Goal: Transaction & Acquisition: Purchase product/service

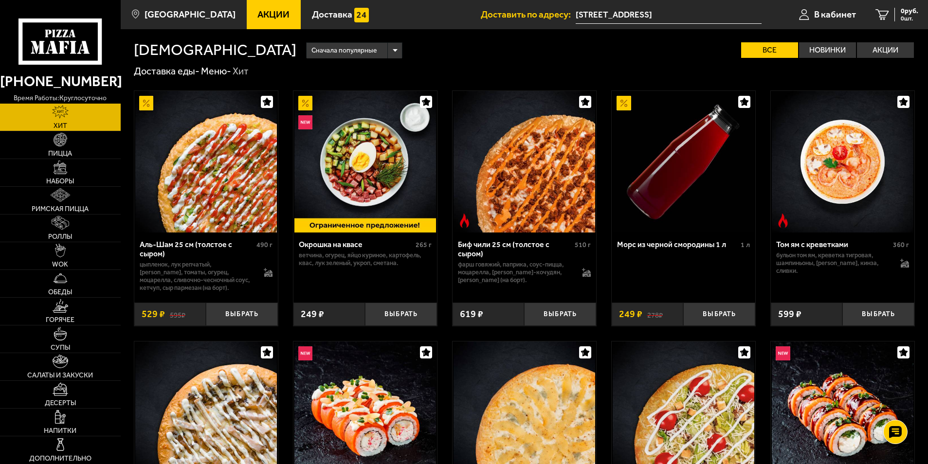
click at [257, 10] on span "Акции" at bounding box center [273, 14] width 32 height 9
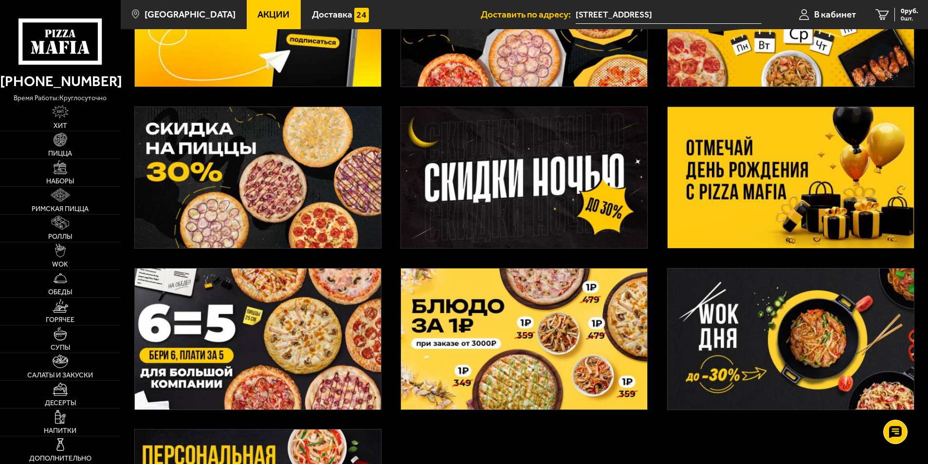
click at [828, 198] on img at bounding box center [790, 177] width 246 height 141
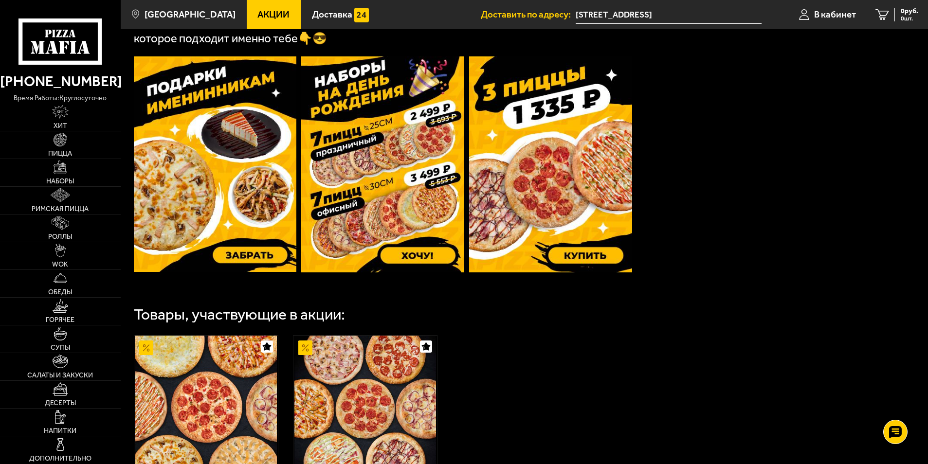
scroll to position [292, 0]
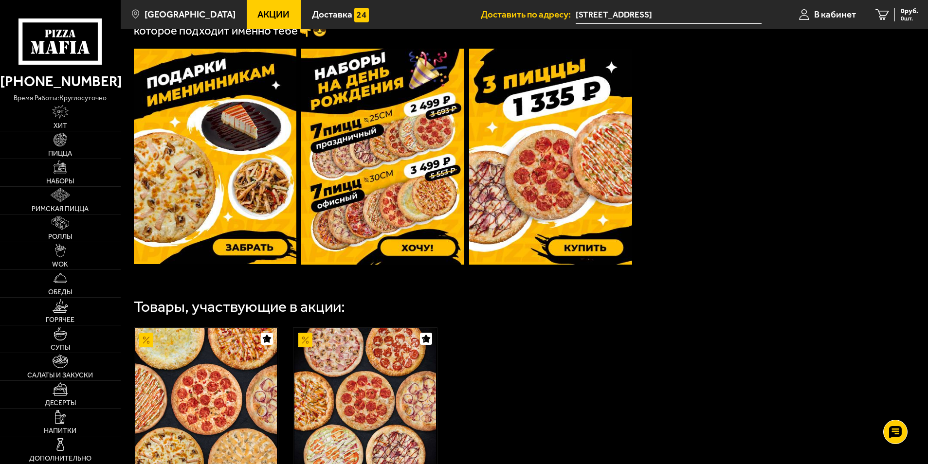
click at [409, 221] on img at bounding box center [382, 157] width 163 height 216
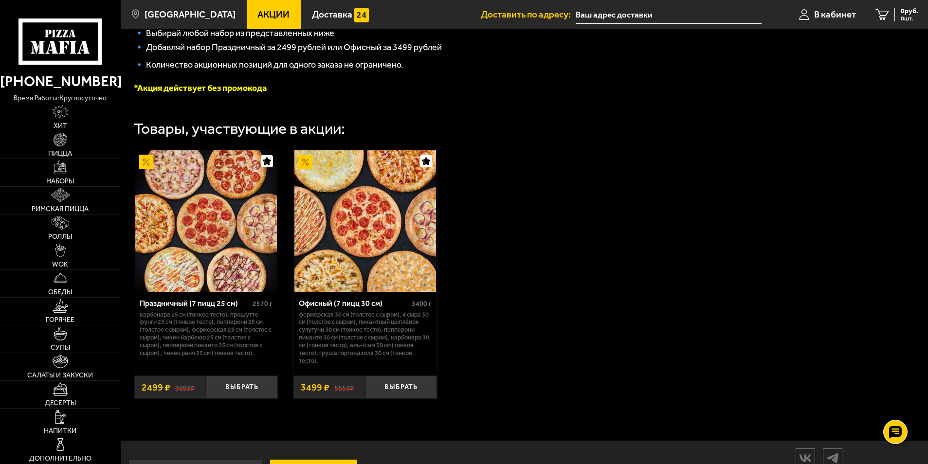
scroll to position [284, 0]
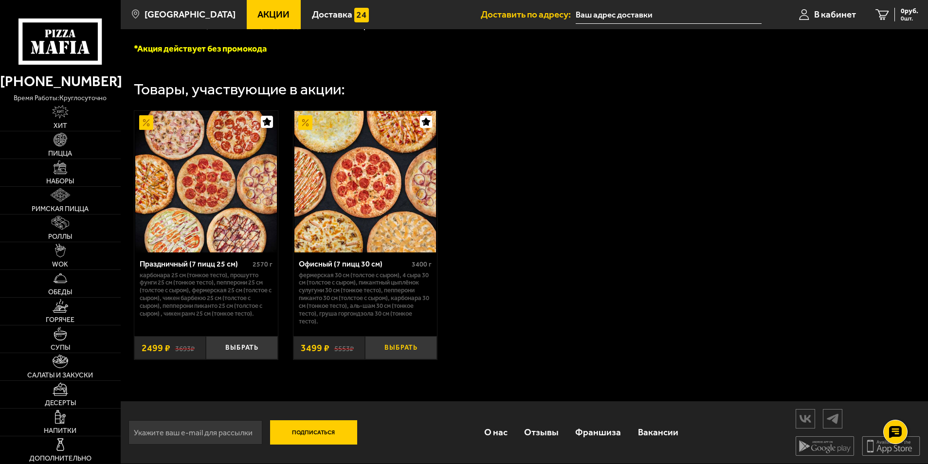
click at [395, 344] on button "Выбрать" at bounding box center [401, 348] width 72 height 24
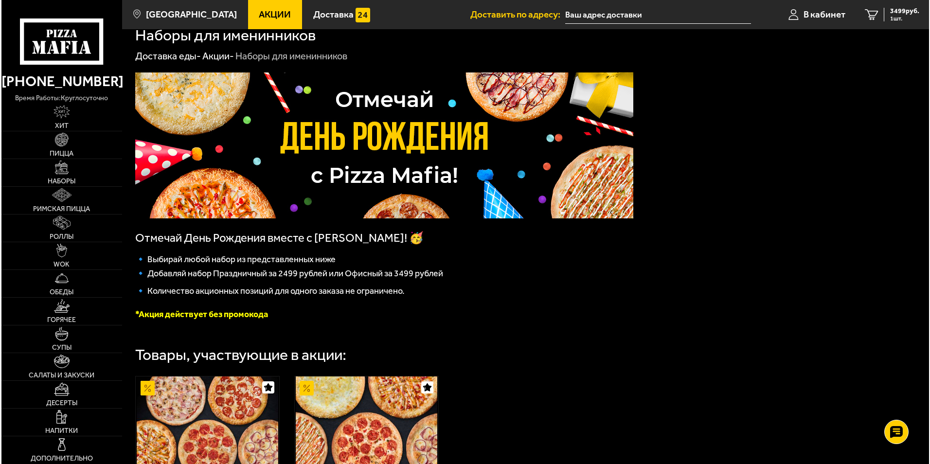
scroll to position [0, 0]
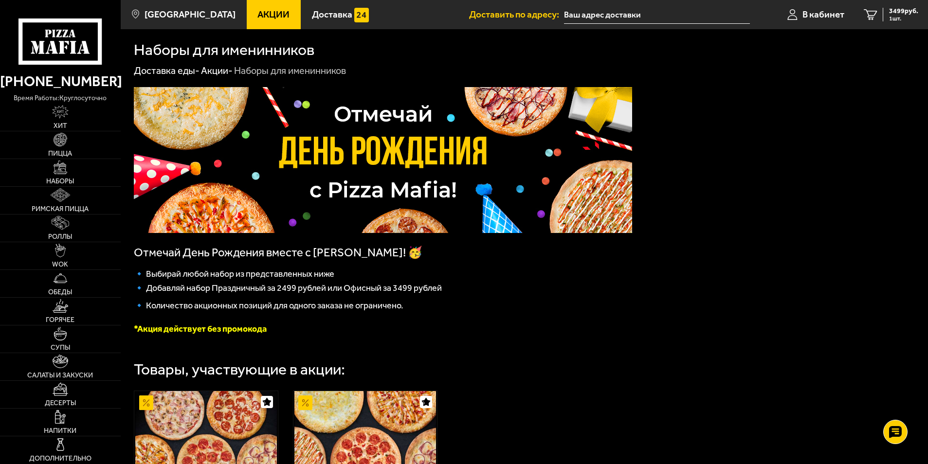
click at [646, 25] on li "Доставить по адресу:" at bounding box center [609, 14] width 280 height 29
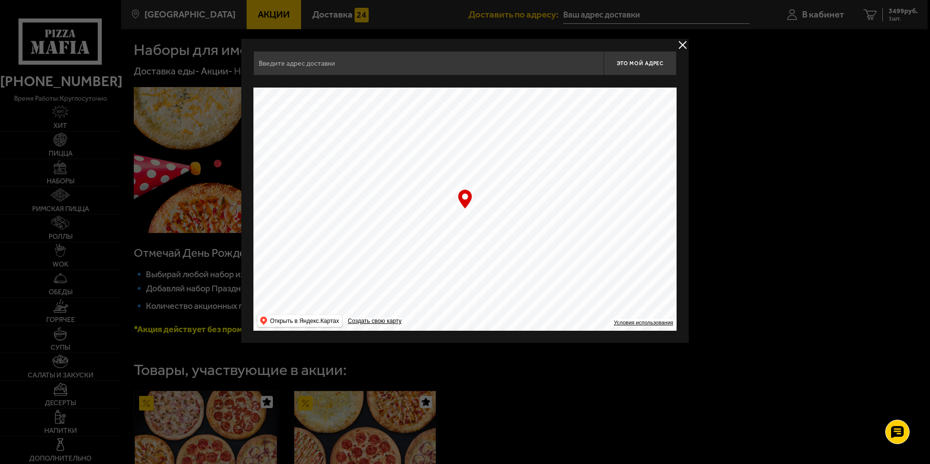
type input "[STREET_ADDRESS]"
click at [679, 44] on button "delivery type" at bounding box center [683, 45] width 12 height 12
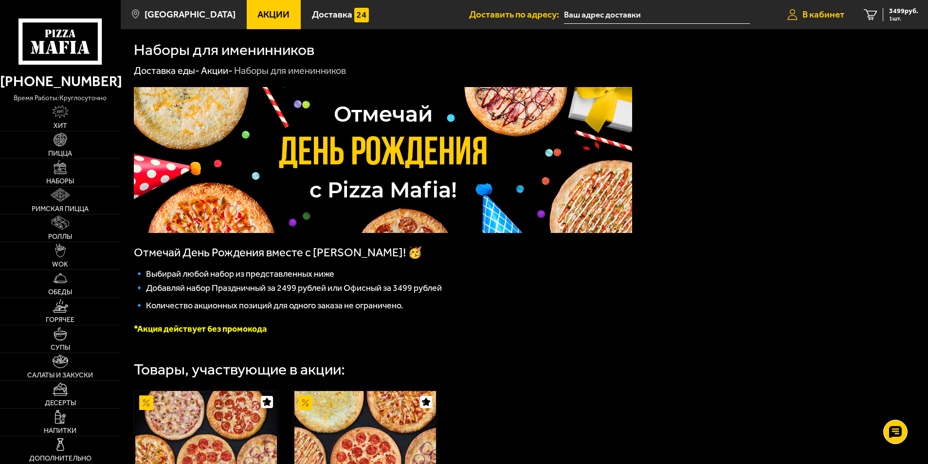
click at [805, 13] on span "В кабинет" at bounding box center [823, 14] width 42 height 9
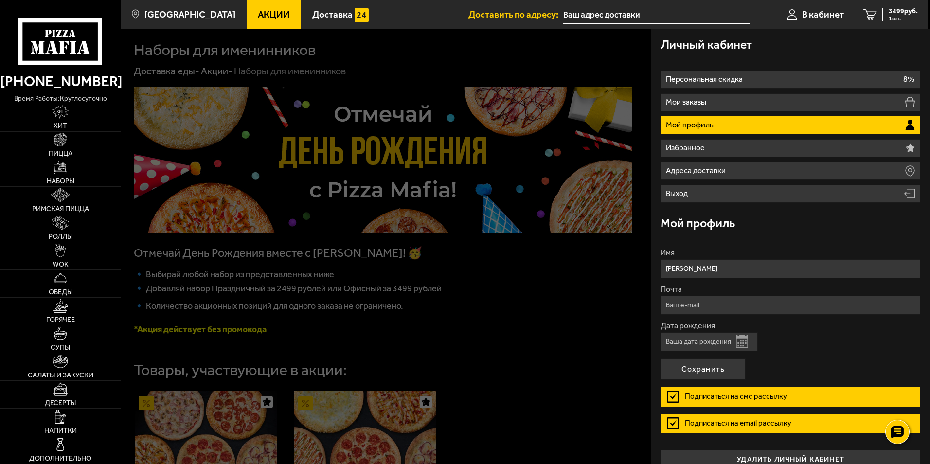
click at [456, 209] on div at bounding box center [586, 261] width 930 height 464
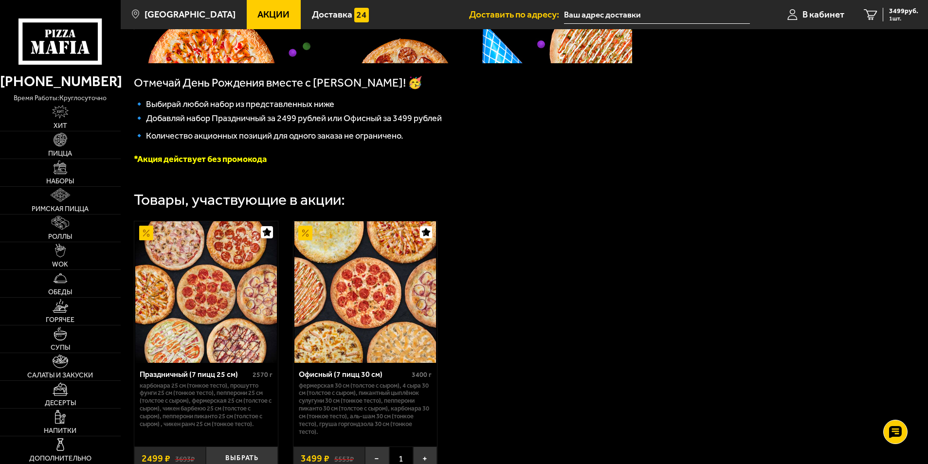
scroll to position [49, 0]
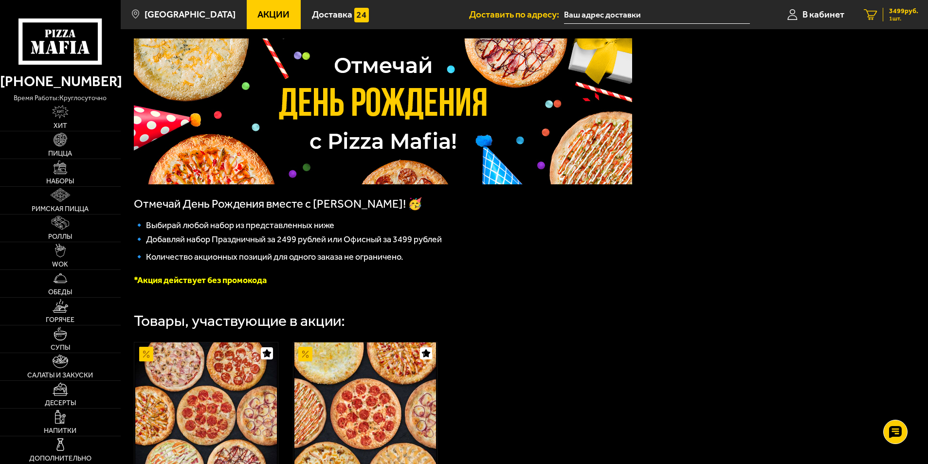
click at [876, 11] on icon "1" at bounding box center [869, 14] width 13 height 11
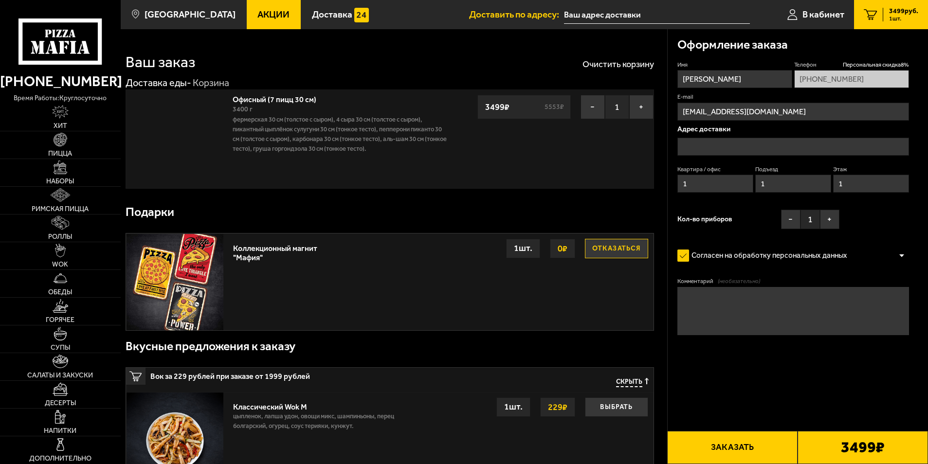
type input "[STREET_ADDRESS]"
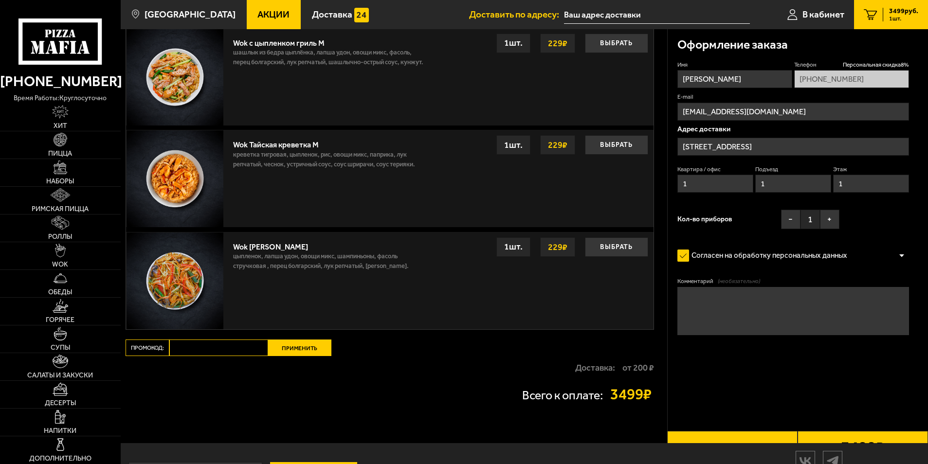
scroll to position [681, 0]
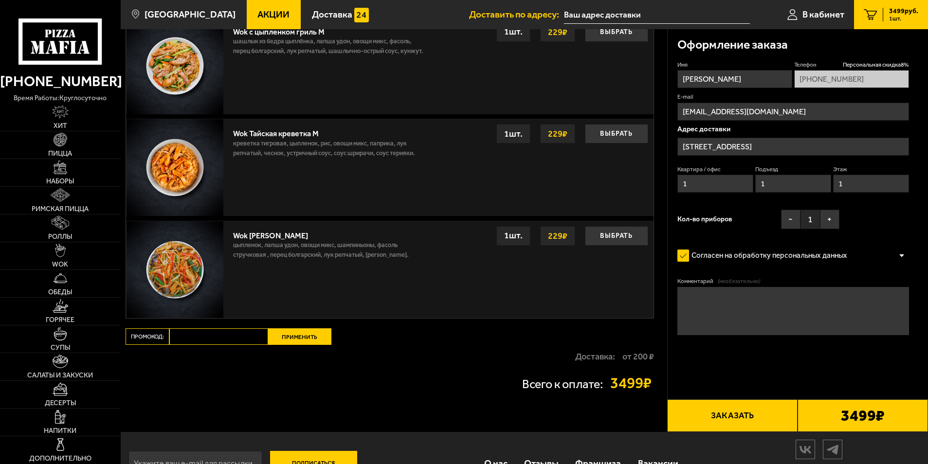
click at [741, 420] on button "Заказать" at bounding box center [732, 415] width 130 height 33
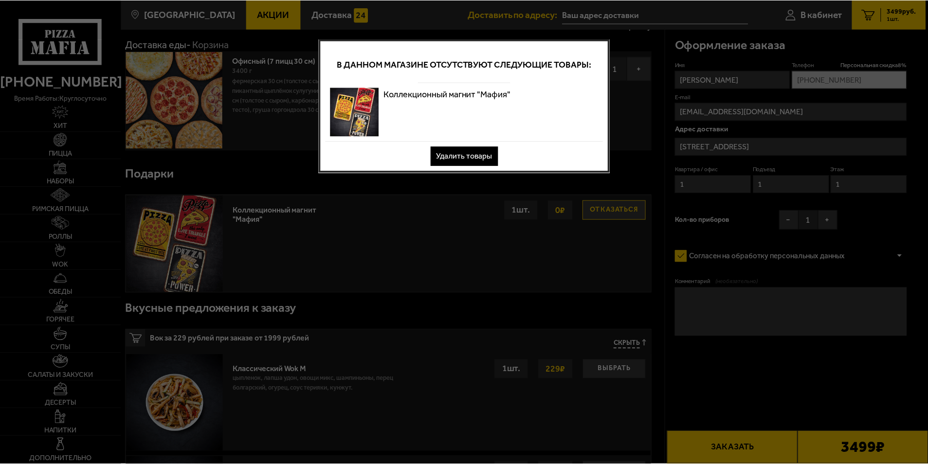
scroll to position [0, 0]
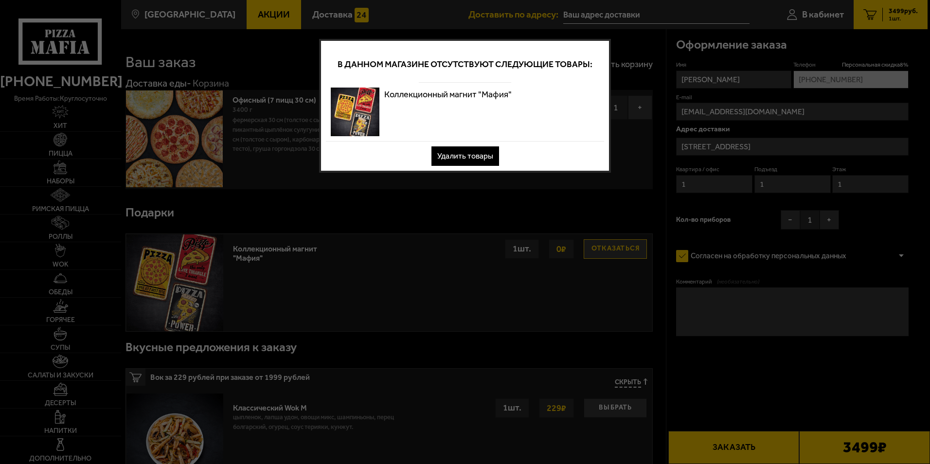
click at [436, 154] on button "Удалить товары" at bounding box center [465, 155] width 68 height 19
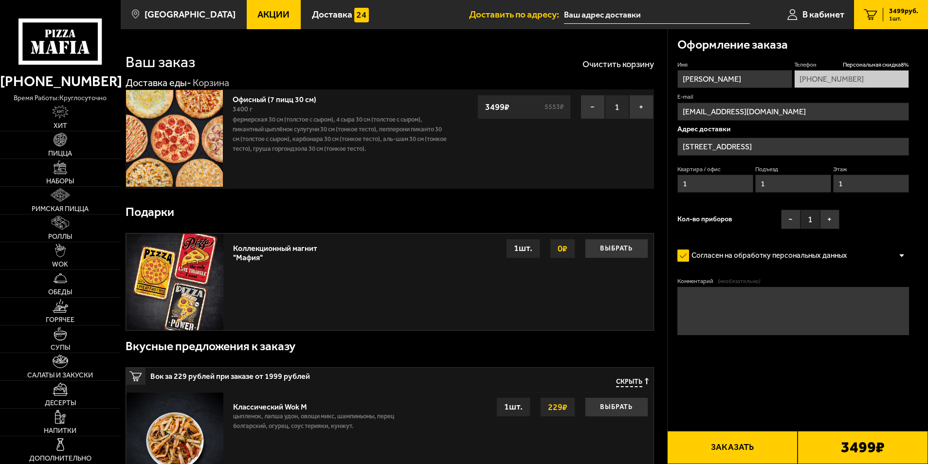
click at [765, 441] on button "Заказать" at bounding box center [732, 447] width 130 height 33
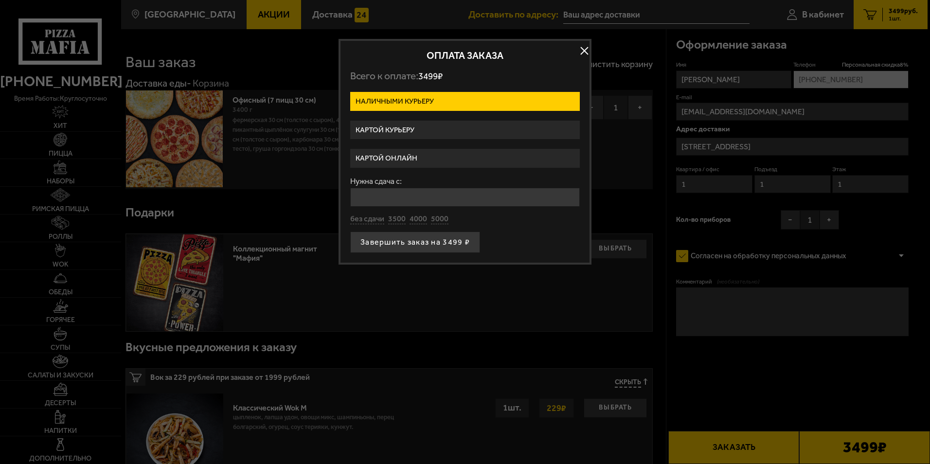
click at [460, 124] on label "Картой курьеру" at bounding box center [465, 130] width 230 height 19
click at [0, 0] on input "Картой курьеру" at bounding box center [0, 0] width 0 height 0
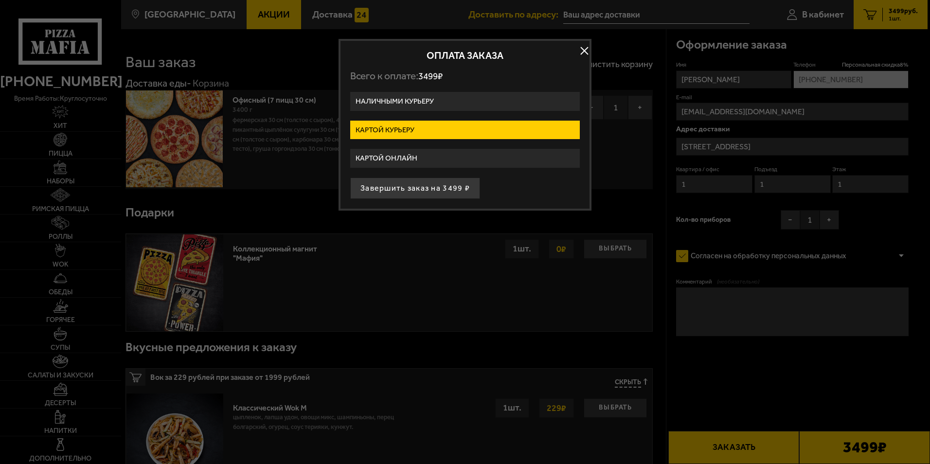
click at [471, 103] on label "Наличными курьеру" at bounding box center [465, 101] width 230 height 19
click at [0, 0] on input "Наличными курьеру" at bounding box center [0, 0] width 0 height 0
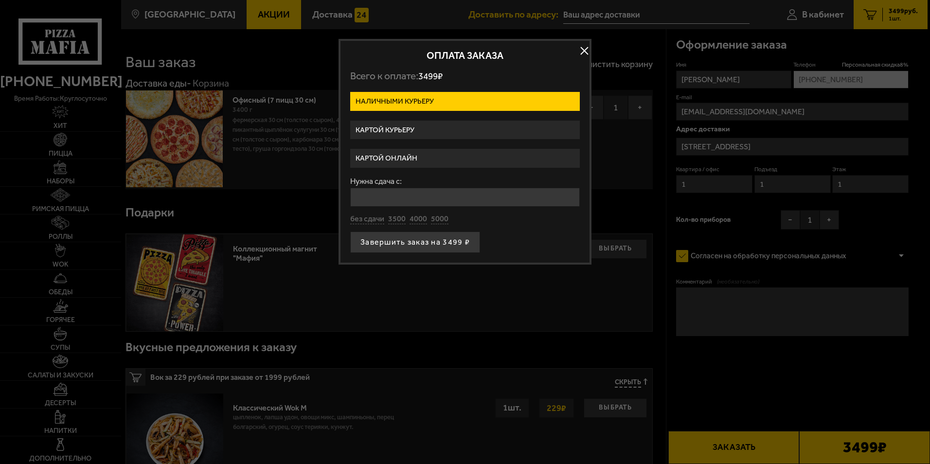
click at [445, 130] on label "Картой курьеру" at bounding box center [465, 130] width 230 height 19
click at [0, 0] on input "Картой курьеру" at bounding box center [0, 0] width 0 height 0
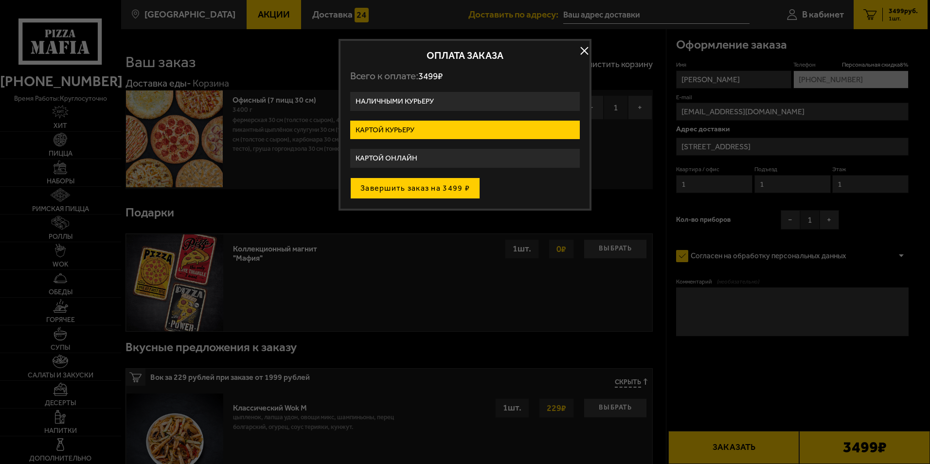
click at [440, 187] on button "Завершить заказ на 3499 ₽" at bounding box center [415, 188] width 130 height 21
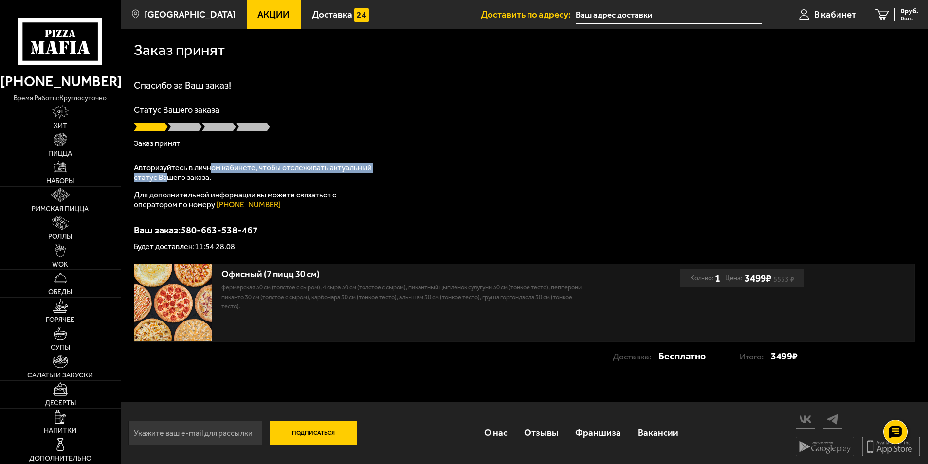
drag, startPoint x: 175, startPoint y: 173, endPoint x: 208, endPoint y: 173, distance: 33.1
click at [208, 173] on p "Авторизуйтесь в личном кабинете, чтобы отслеживать актуальный статус Вашего зак…" at bounding box center [255, 172] width 243 height 19
click at [208, 172] on p "Авторизуйтесь в личном кабинете, чтобы отслеживать актуальный статус Вашего зак…" at bounding box center [255, 172] width 243 height 19
drag, startPoint x: 198, startPoint y: 174, endPoint x: 177, endPoint y: 173, distance: 21.9
click at [177, 173] on p "Авторизуйтесь в личном кабинете, чтобы отслеживать актуальный статус Вашего зак…" at bounding box center [255, 172] width 243 height 19
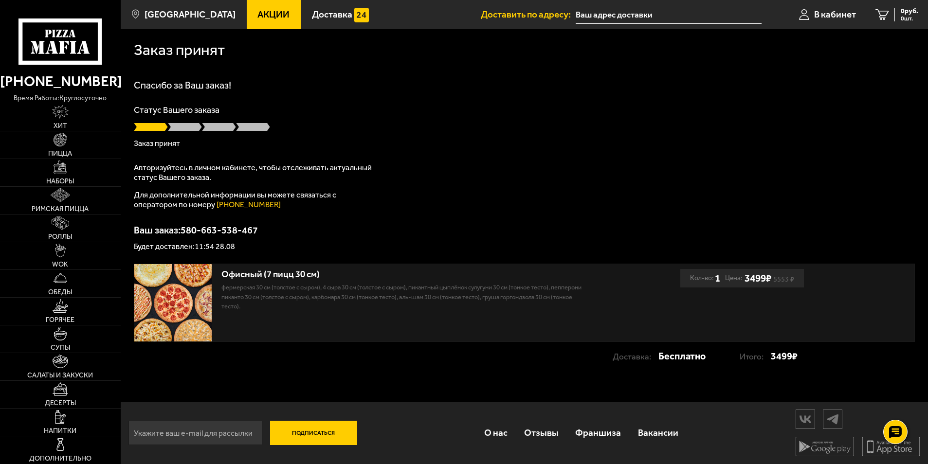
click at [176, 173] on p "Авторизуйтесь в личном кабинете, чтобы отслеживать актуальный статус Вашего зак…" at bounding box center [255, 172] width 243 height 19
